Goal: Use online tool/utility: Utilize a website feature to perform a specific function

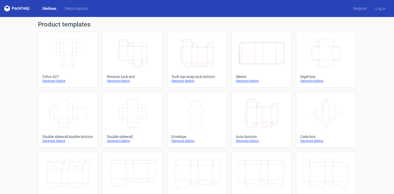
click at [191, 54] on icon "Height Depth Width" at bounding box center [196, 53] width 47 height 30
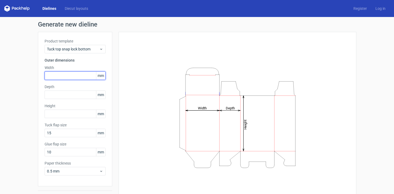
click at [67, 77] on input "text" at bounding box center [75, 75] width 61 height 8
type input "160"
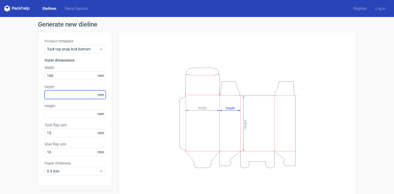
click at [59, 94] on input "text" at bounding box center [75, 94] width 61 height 8
type input "160"
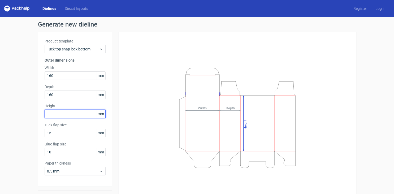
click at [63, 112] on input "text" at bounding box center [75, 113] width 61 height 8
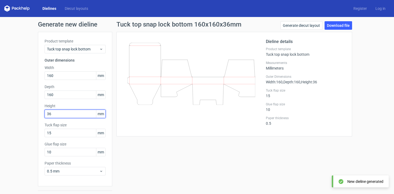
type input "360"
click at [151, 100] on icon at bounding box center [191, 96] width 128 height 106
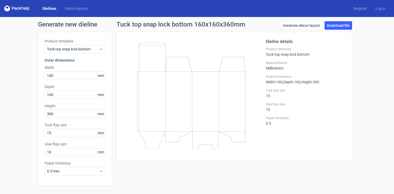
click at [170, 74] on icon at bounding box center [191, 96] width 128 height 106
click at [69, 12] on div "Dielines Diecut layouts Register Log in" at bounding box center [197, 8] width 394 height 17
click at [101, 49] on icon at bounding box center [101, 49] width 4 height 4
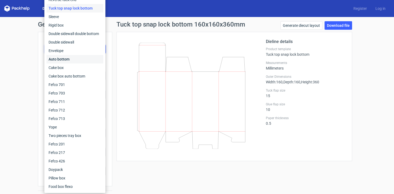
click at [75, 60] on div "Auto bottom" at bounding box center [74, 59] width 57 height 8
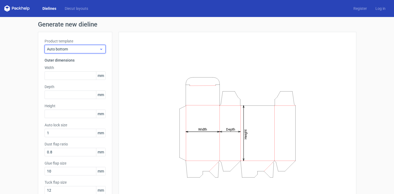
click at [94, 50] on span "Auto bottom" at bounding box center [73, 48] width 52 height 5
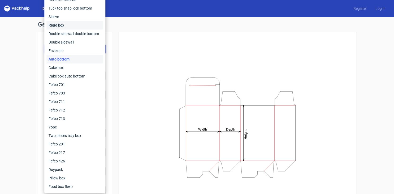
click at [70, 26] on div "Rigid box" at bounding box center [74, 25] width 57 height 8
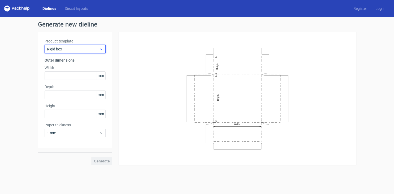
click at [96, 52] on div "Rigid box" at bounding box center [75, 49] width 61 height 8
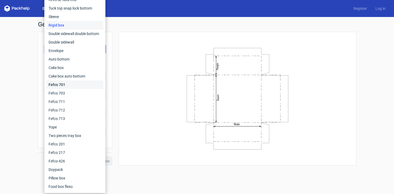
click at [82, 87] on div "Fefco 701" at bounding box center [74, 84] width 57 height 8
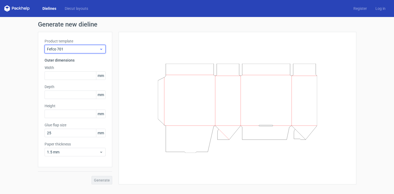
click at [96, 50] on span "Fefco 701" at bounding box center [73, 48] width 52 height 5
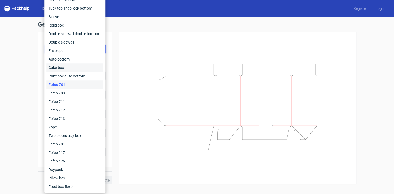
click at [80, 64] on div "Cake box" at bounding box center [74, 67] width 57 height 8
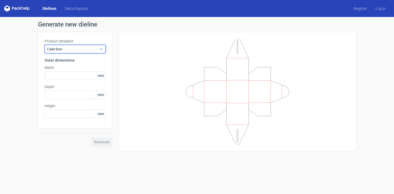
click at [103, 50] on div "Cake box" at bounding box center [75, 49] width 61 height 8
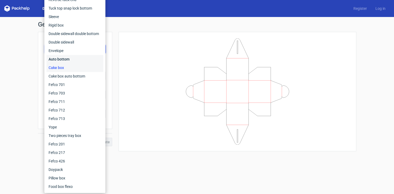
click at [76, 60] on div "Auto bottom" at bounding box center [74, 59] width 57 height 8
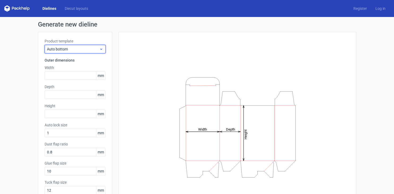
click at [98, 52] on div "Auto bottom" at bounding box center [75, 49] width 61 height 8
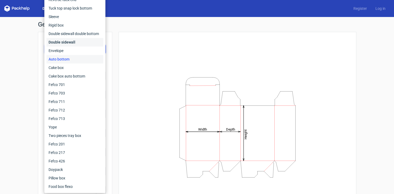
click at [77, 43] on div "Double sidewall" at bounding box center [74, 42] width 57 height 8
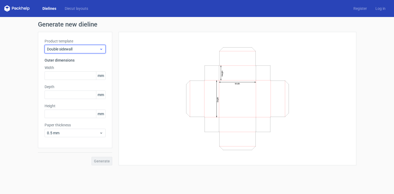
click at [95, 49] on span "Double sidewall" at bounding box center [73, 48] width 52 height 5
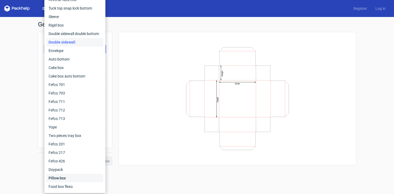
click at [69, 177] on div "Pillow box" at bounding box center [74, 178] width 57 height 8
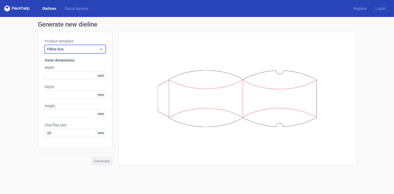
click at [100, 51] on div "Pillow box" at bounding box center [75, 49] width 61 height 8
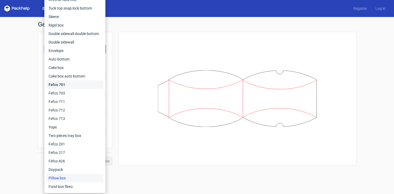
click at [82, 84] on div "Fefco 701" at bounding box center [74, 84] width 57 height 8
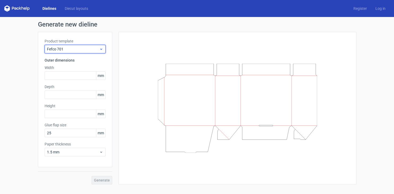
click at [102, 51] on div "Fefco 701" at bounding box center [75, 49] width 61 height 8
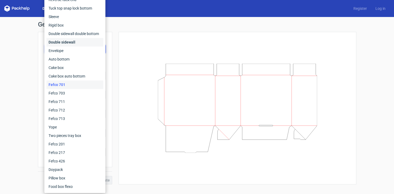
click at [82, 43] on div "Double sidewall" at bounding box center [74, 42] width 57 height 8
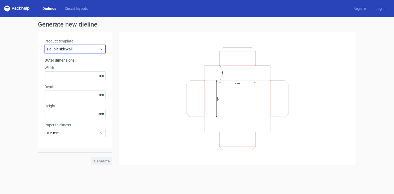
click at [99, 50] on icon at bounding box center [101, 49] width 4 height 4
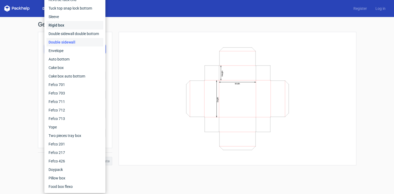
click at [78, 25] on div "Rigid box" at bounding box center [74, 25] width 57 height 8
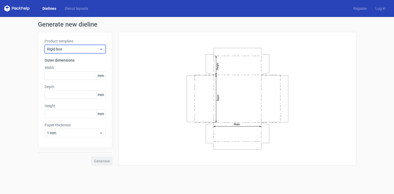
click at [96, 49] on span "Rigid box" at bounding box center [73, 48] width 52 height 5
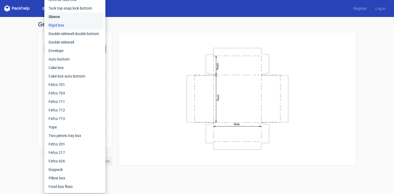
click at [78, 19] on div "Sleeve" at bounding box center [74, 16] width 57 height 8
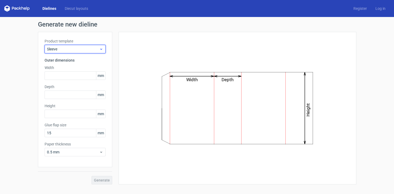
click at [97, 50] on span "Sleeve" at bounding box center [73, 48] width 52 height 5
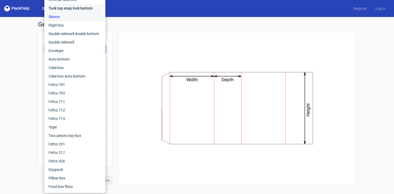
click at [74, 8] on div "Tuck top snap lock bottom" at bounding box center [74, 8] width 57 height 8
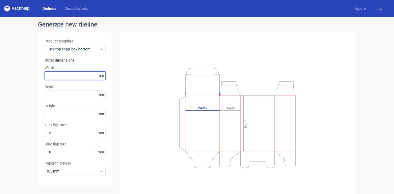
click at [77, 75] on input "text" at bounding box center [75, 75] width 61 height 8
type input "160"
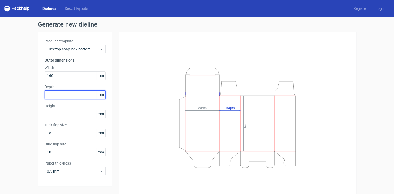
click at [78, 91] on input "text" at bounding box center [75, 94] width 61 height 8
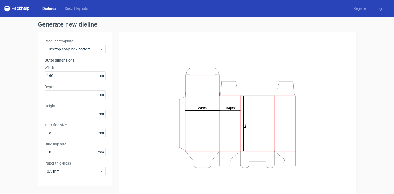
click at [198, 108] on tspan "Width" at bounding box center [201, 108] width 9 height 4
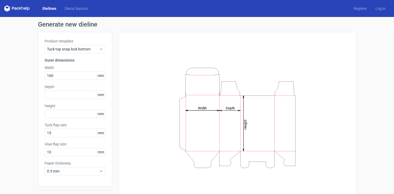
drag, startPoint x: 198, startPoint y: 108, endPoint x: 204, endPoint y: 108, distance: 6.1
click at [204, 108] on tspan "Width" at bounding box center [201, 108] width 9 height 4
click at [199, 108] on tspan "Width" at bounding box center [201, 108] width 9 height 4
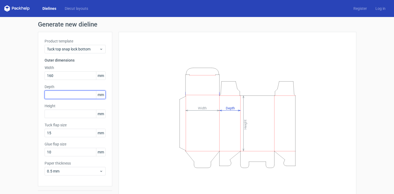
click at [87, 96] on input "text" at bounding box center [75, 94] width 61 height 8
type input "160"
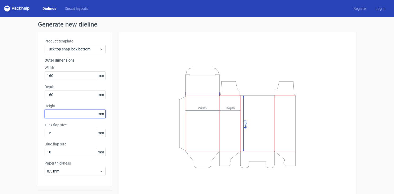
click at [83, 113] on input "text" at bounding box center [75, 113] width 61 height 8
type input "360"
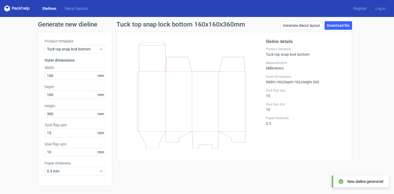
click at [206, 100] on icon at bounding box center [191, 96] width 128 height 106
click at [183, 96] on icon at bounding box center [191, 96] width 128 height 106
drag, startPoint x: 208, startPoint y: 140, endPoint x: 159, endPoint y: 50, distance: 102.9
click at [159, 50] on icon at bounding box center [191, 96] width 128 height 106
drag, startPoint x: 159, startPoint y: 50, endPoint x: 156, endPoint y: 43, distance: 7.4
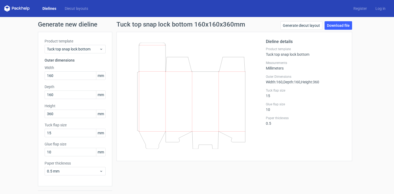
click at [156, 43] on icon at bounding box center [191, 96] width 128 height 106
drag, startPoint x: 156, startPoint y: 43, endPoint x: 110, endPoint y: 140, distance: 107.6
click at [110, 140] on div "Product template Tuck top snap lock bottom Outer dimensions Width 160 mm Depth …" at bounding box center [197, 117] width 318 height 171
click at [302, 25] on link "Generate diecut layout" at bounding box center [301, 25] width 42 height 8
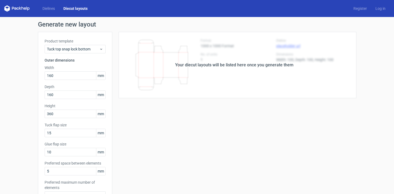
click at [196, 68] on div "Your diecut layouts will be listed here once you generate them" at bounding box center [234, 65] width 118 height 6
click at [191, 65] on div "Your diecut layouts will be listed here once you generate them" at bounding box center [234, 65] width 118 height 6
click at [48, 7] on link "Dielines" at bounding box center [48, 8] width 21 height 5
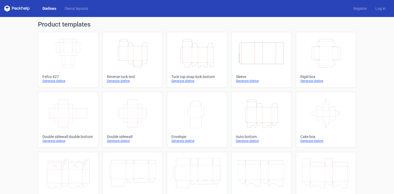
click at [177, 64] on icon "Height Depth Width" at bounding box center [196, 53] width 47 height 30
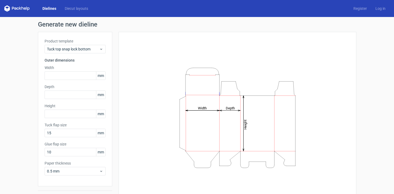
click at [226, 112] on icon "Height Depth Width" at bounding box center [237, 118] width 159 height 106
drag, startPoint x: 226, startPoint y: 112, endPoint x: 218, endPoint y: 109, distance: 8.4
click at [218, 109] on icon "Height Depth Width" at bounding box center [237, 118] width 159 height 106
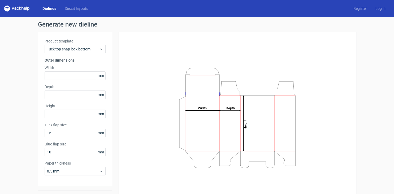
click at [218, 109] on icon "Height Depth Width" at bounding box center [237, 118] width 159 height 106
click at [200, 107] on tspan "Width" at bounding box center [201, 108] width 9 height 4
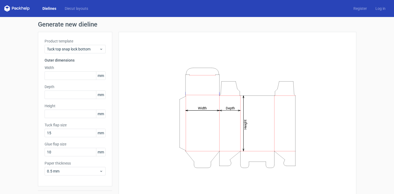
click at [200, 107] on tspan "Width" at bounding box center [201, 108] width 9 height 4
drag, startPoint x: 200, startPoint y: 107, endPoint x: 196, endPoint y: 106, distance: 3.9
click at [196, 106] on icon "Height Depth Width" at bounding box center [237, 118] width 159 height 106
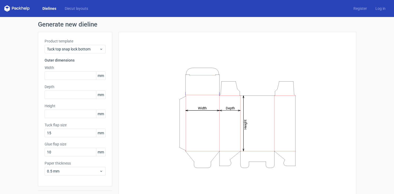
click at [196, 106] on icon "Height Depth Width" at bounding box center [237, 118] width 159 height 106
click at [195, 108] on icon "Height Depth Width" at bounding box center [237, 118] width 159 height 106
click at [199, 108] on tspan "Width" at bounding box center [201, 108] width 9 height 4
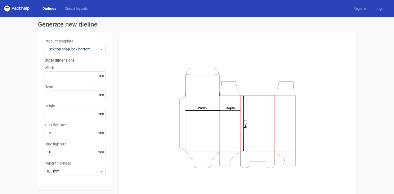
click at [199, 108] on tspan "Width" at bounding box center [201, 108] width 9 height 4
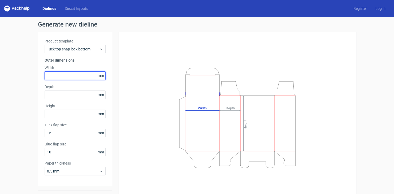
click at [67, 76] on input "text" at bounding box center [75, 75] width 61 height 8
type input "160"
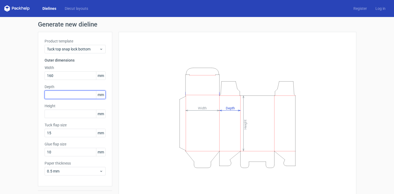
click at [57, 94] on input "text" at bounding box center [75, 94] width 61 height 8
type input "160"
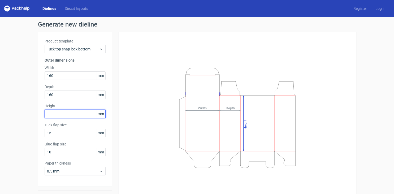
click at [56, 113] on input "text" at bounding box center [75, 113] width 61 height 8
type input "360"
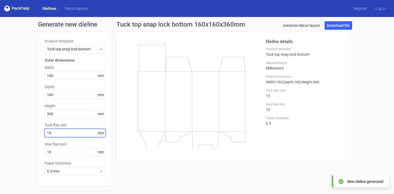
click at [60, 132] on input "15" at bounding box center [75, 133] width 61 height 8
type input "1"
type input "30"
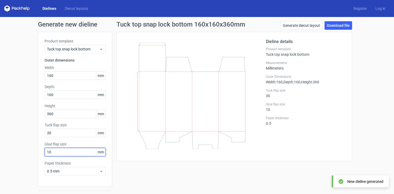
click at [53, 153] on input "10" at bounding box center [75, 152] width 61 height 8
type input "1"
type input "2"
type input "6"
type input "30"
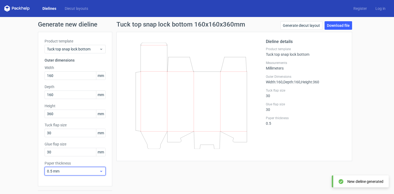
click at [92, 171] on span "0.5 mm" at bounding box center [73, 170] width 52 height 5
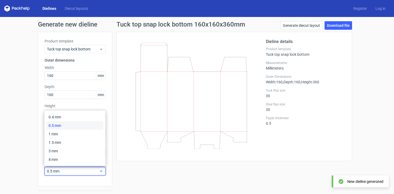
click at [92, 171] on span "0.5 mm" at bounding box center [73, 170] width 52 height 5
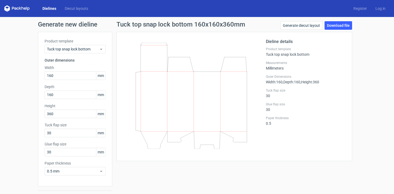
click at [13, 9] on icon at bounding box center [16, 8] width 25 height 6
click at [379, 8] on link "Log in" at bounding box center [380, 8] width 19 height 5
click at [94, 48] on span "Tuck top snap lock bottom" at bounding box center [73, 48] width 52 height 5
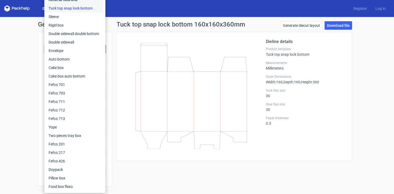
click at [81, 1] on div "Reverse tuck end" at bounding box center [74, -1] width 57 height 8
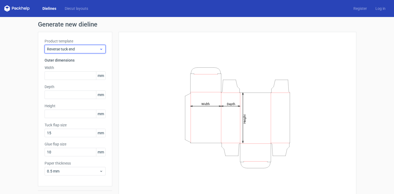
click at [101, 50] on icon at bounding box center [101, 49] width 4 height 4
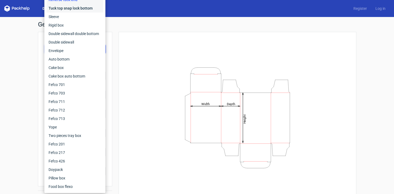
click at [80, 10] on div "Tuck top snap lock bottom" at bounding box center [74, 8] width 57 height 8
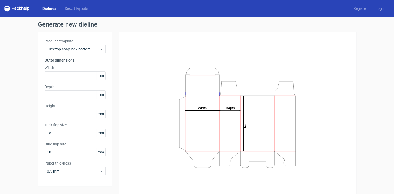
click at [209, 111] on icon "Height Depth Width" at bounding box center [237, 118] width 159 height 106
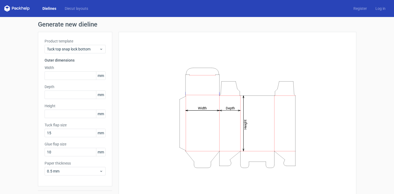
click at [209, 111] on icon "Height Depth Width" at bounding box center [237, 118] width 159 height 106
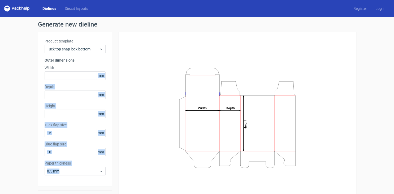
drag, startPoint x: 209, startPoint y: 111, endPoint x: 96, endPoint y: 78, distance: 117.5
click at [96, 78] on div "Product template Tuck top snap lock bottom Outer dimensions Width mm Depth mm H…" at bounding box center [197, 117] width 318 height 171
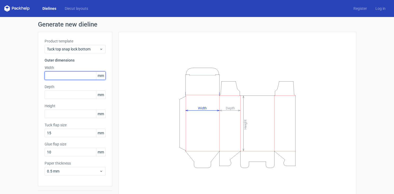
click at [86, 76] on input "text" at bounding box center [75, 75] width 61 height 8
type input "160"
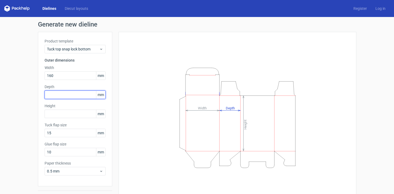
click at [69, 93] on input "text" at bounding box center [75, 94] width 61 height 8
type input "160"
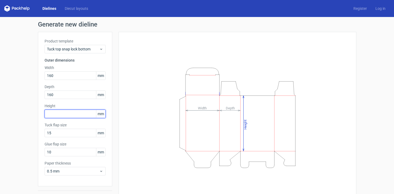
click at [60, 115] on input "text" at bounding box center [75, 113] width 61 height 8
type input "360"
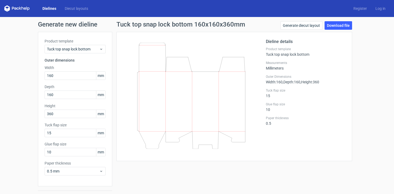
click at [26, 8] on icon at bounding box center [25, 8] width 2 height 2
click at [358, 10] on link "Register" at bounding box center [360, 8] width 22 height 5
click at [288, 26] on link "Generate diecut layout" at bounding box center [301, 25] width 42 height 8
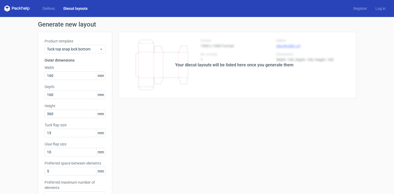
click at [206, 66] on div "Your diecut layouts will be listed here once you generate them" at bounding box center [234, 65] width 118 height 6
drag, startPoint x: 206, startPoint y: 66, endPoint x: 177, endPoint y: 67, distance: 28.9
click at [177, 67] on div "Your diecut layouts will be listed here once you generate them" at bounding box center [234, 65] width 118 height 6
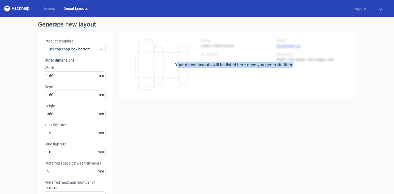
drag, startPoint x: 177, startPoint y: 67, endPoint x: 301, endPoint y: 73, distance: 123.6
click at [301, 73] on div "Your diecut layouts will be listed here once you generate them" at bounding box center [234, 65] width 244 height 66
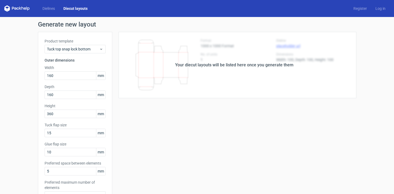
click at [301, 73] on div "Your diecut layouts will be listed here once you generate them" at bounding box center [234, 65] width 244 height 66
click at [218, 136] on div "Your diecut layouts will be listed here once you generate them Height Depth Wid…" at bounding box center [234, 176] width 244 height 288
click at [87, 49] on span "Tuck top snap lock bottom" at bounding box center [73, 48] width 52 height 5
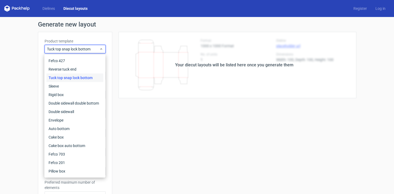
click at [80, 78] on div "Tuck top snap lock bottom" at bounding box center [74, 77] width 57 height 8
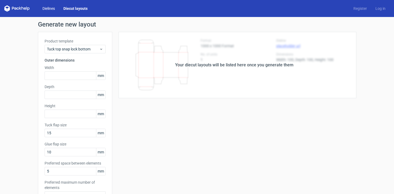
click at [52, 8] on link "Dielines" at bounding box center [48, 8] width 21 height 5
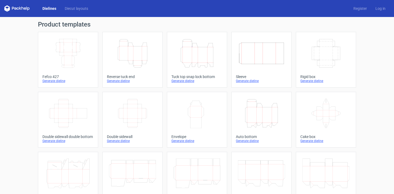
click at [62, 62] on icon "Width Depth Height" at bounding box center [68, 53] width 47 height 30
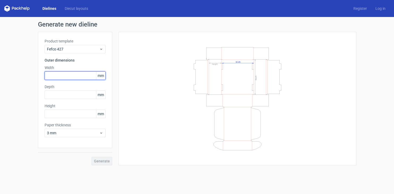
click at [61, 75] on input "text" at bounding box center [75, 75] width 61 height 8
type input "250"
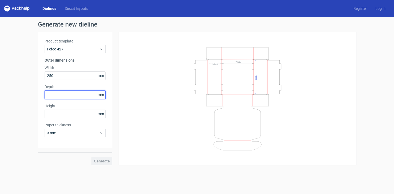
click at [52, 94] on input "text" at bounding box center [75, 94] width 61 height 8
type input "250"
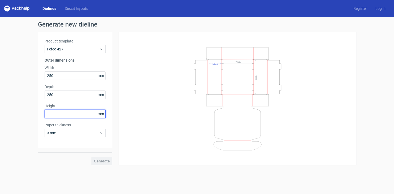
click at [55, 116] on input "text" at bounding box center [75, 113] width 61 height 8
type input "40"
click at [91, 157] on button "Generate" at bounding box center [101, 161] width 21 height 8
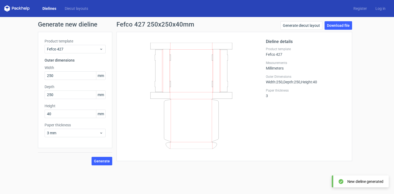
click at [206, 56] on icon at bounding box center [191, 96] width 128 height 106
click at [185, 47] on icon at bounding box center [191, 96] width 128 height 106
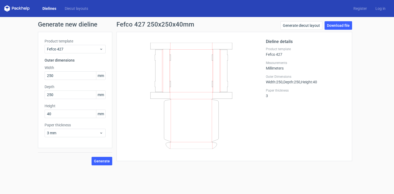
click at [185, 47] on icon at bounding box center [191, 96] width 128 height 106
click at [185, 52] on icon at bounding box center [191, 96] width 128 height 106
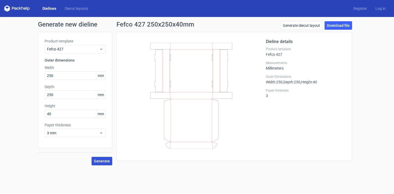
click at [98, 160] on span "Generate" at bounding box center [102, 161] width 16 height 4
drag, startPoint x: 179, startPoint y: 51, endPoint x: 74, endPoint y: 50, distance: 104.7
click at [74, 50] on div "Product template Fefco 427 Outer dimensions Width 250 mm Depth 250 mm Height 40…" at bounding box center [197, 98] width 318 height 133
click at [74, 50] on span "Fefco 427" at bounding box center [73, 48] width 52 height 5
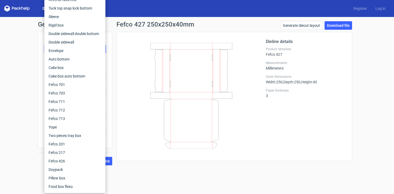
click at [123, 56] on div at bounding box center [194, 96] width 143 height 116
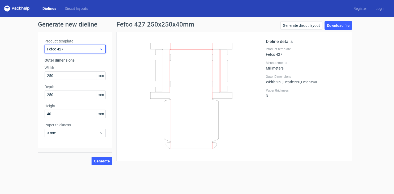
click at [91, 51] on span "Fefco 427" at bounding box center [73, 48] width 52 height 5
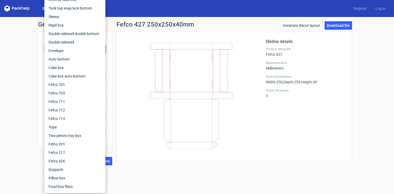
click at [118, 60] on div "Dieline details Product template Fefco 427 Measurements Millimeters Outer Dimen…" at bounding box center [233, 96] width 235 height 129
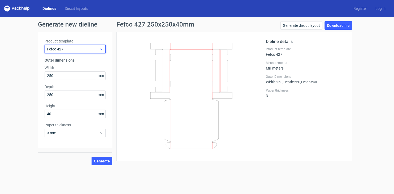
click at [97, 51] on span "Fefco 427" at bounding box center [73, 48] width 52 height 5
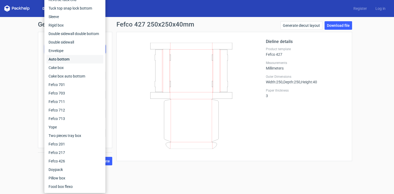
click at [80, 61] on div "Auto bottom" at bounding box center [74, 59] width 57 height 8
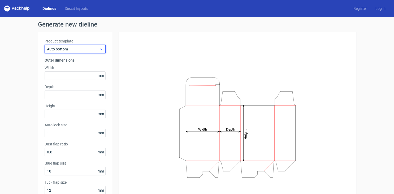
click at [91, 48] on span "Auto bottom" at bounding box center [73, 48] width 52 height 5
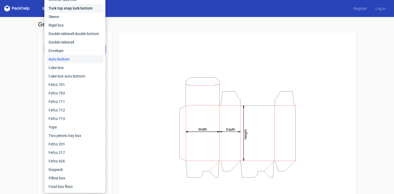
click at [78, 6] on div "Tuck top snap lock bottom" at bounding box center [74, 8] width 57 height 8
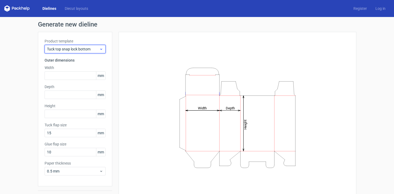
click at [94, 47] on span "Tuck top snap lock bottom" at bounding box center [73, 48] width 52 height 5
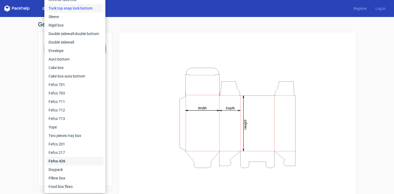
click at [80, 160] on div "Fefco 426" at bounding box center [74, 161] width 57 height 8
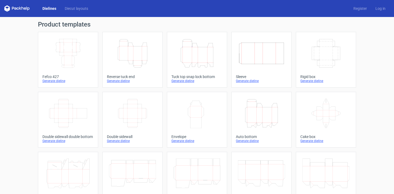
click at [202, 55] on icon "Height Depth Width" at bounding box center [196, 53] width 47 height 30
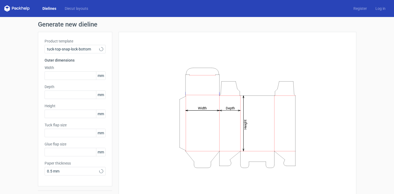
type input "15"
type input "10"
click at [91, 54] on div "Product template Tuck top snap lock bottom Outer dimensions Width mm Depth mm H…" at bounding box center [75, 109] width 74 height 154
click at [249, 112] on icon "Height Depth Width" at bounding box center [237, 118] width 159 height 106
drag, startPoint x: 249, startPoint y: 112, endPoint x: 246, endPoint y: 121, distance: 9.2
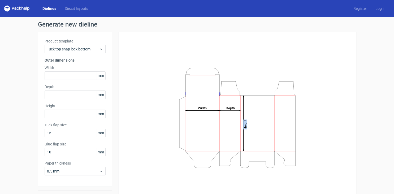
click at [246, 121] on icon "Height Depth Width" at bounding box center [237, 118] width 159 height 106
click at [246, 121] on tspan "Height" at bounding box center [245, 124] width 4 height 10
click at [242, 124] on icon "Height Depth Width" at bounding box center [237, 118] width 159 height 106
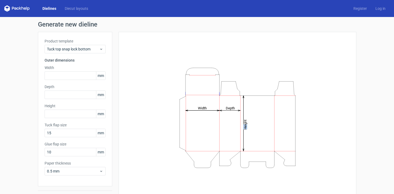
click at [244, 125] on icon "Height Depth Width" at bounding box center [237, 118] width 159 height 106
click at [247, 121] on icon "Height Depth Width" at bounding box center [237, 118] width 159 height 106
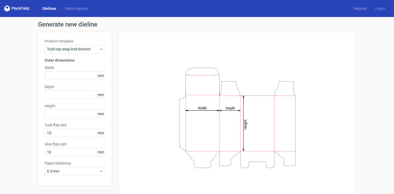
click at [247, 121] on icon "Height Depth Width" at bounding box center [237, 118] width 159 height 106
click at [246, 124] on icon "Height Depth Width" at bounding box center [237, 118] width 159 height 106
click at [246, 124] on tspan "Height" at bounding box center [245, 124] width 4 height 10
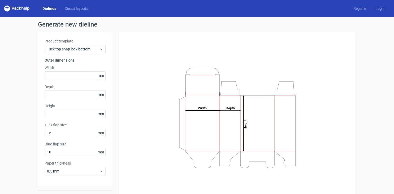
click at [246, 124] on tspan "Height" at bounding box center [245, 124] width 4 height 10
